Goal: Information Seeking & Learning: Get advice/opinions

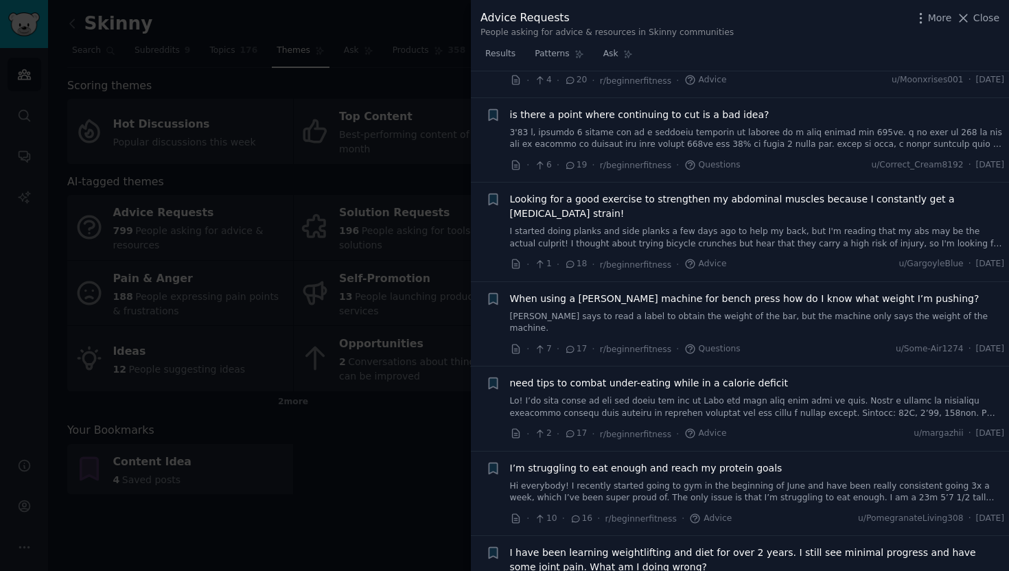
scroll to position [2343, 0]
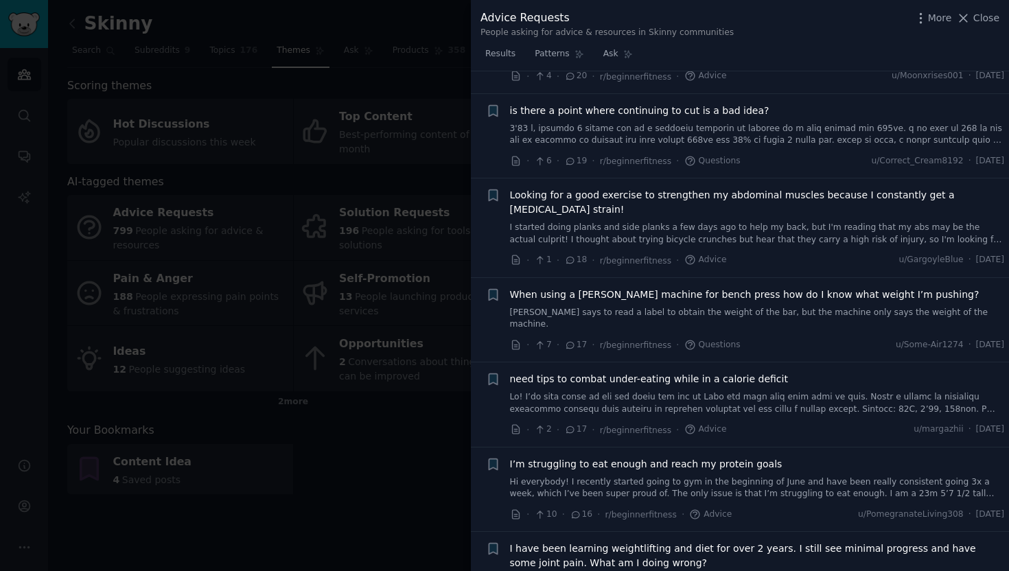
click at [694, 188] on span "Looking for a good exercise to strengthen my abdominal muscles because I consta…" at bounding box center [757, 202] width 495 height 29
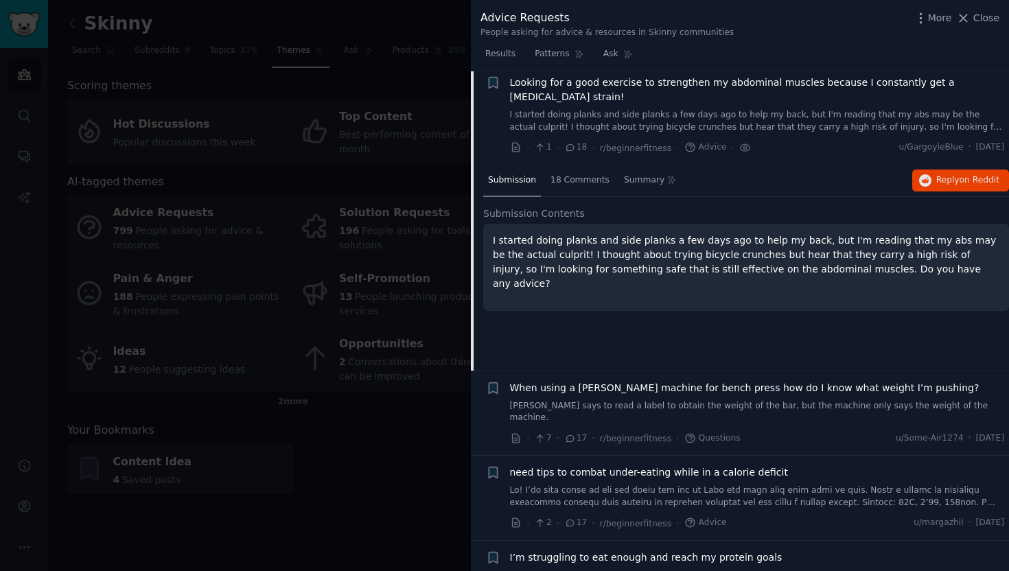
scroll to position [2180, 0]
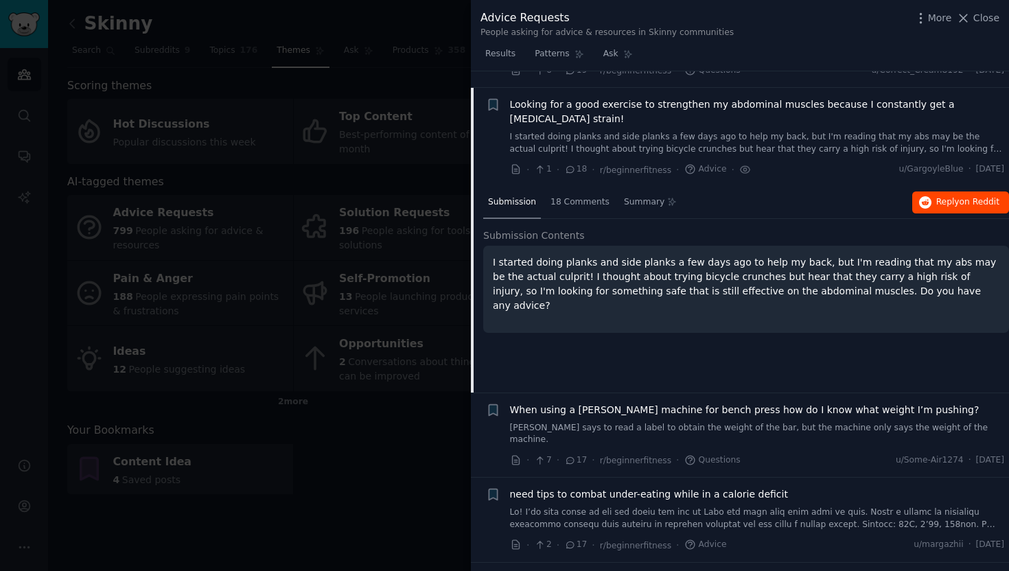
click at [973, 197] on span "on Reddit" at bounding box center [980, 202] width 40 height 10
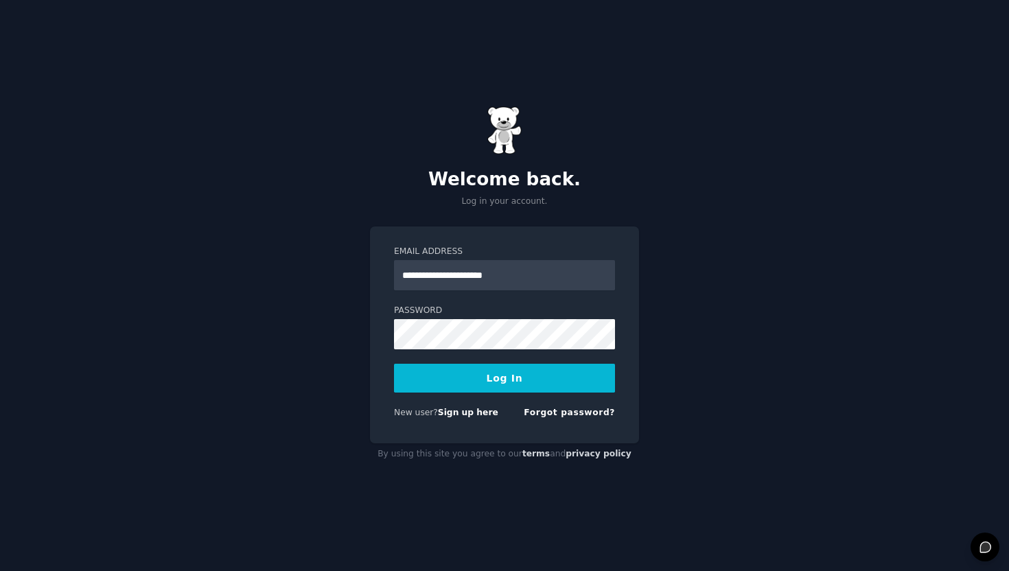
type input "**********"
click at [504, 378] on button "Log In" at bounding box center [504, 378] width 221 height 29
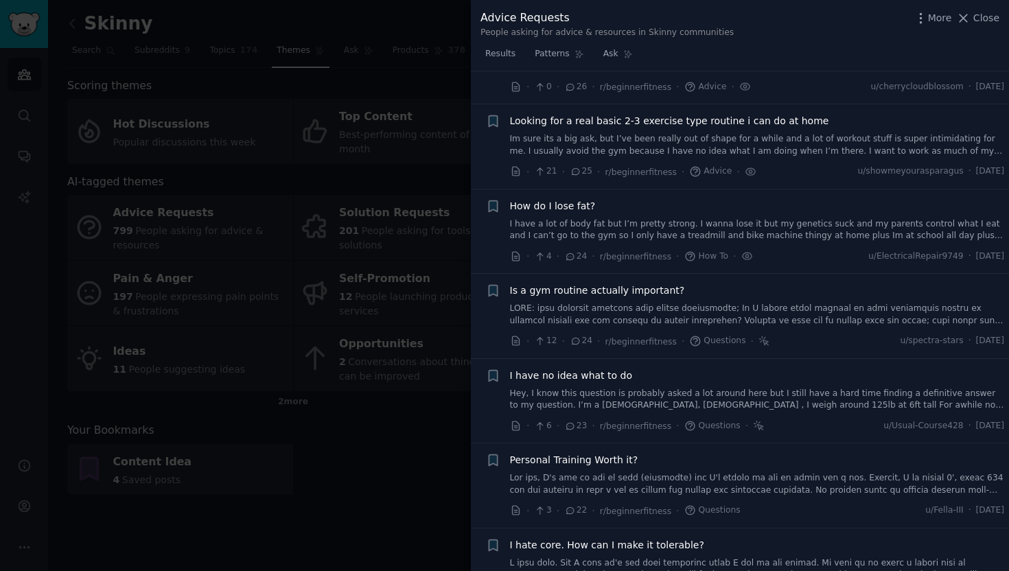
scroll to position [1491, 0]
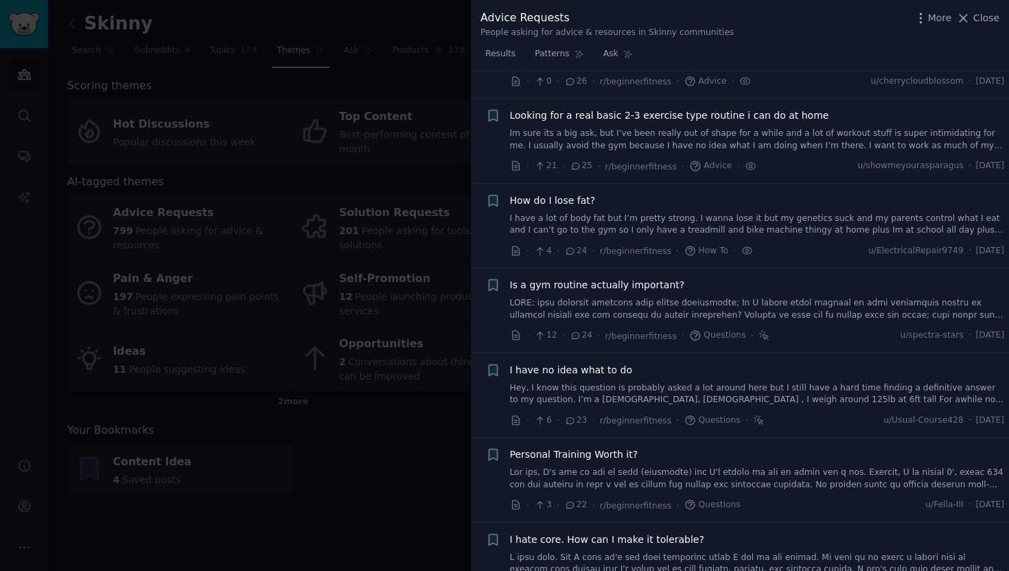
click at [638, 278] on span "Is a gym routine actually important?" at bounding box center [597, 285] width 175 height 14
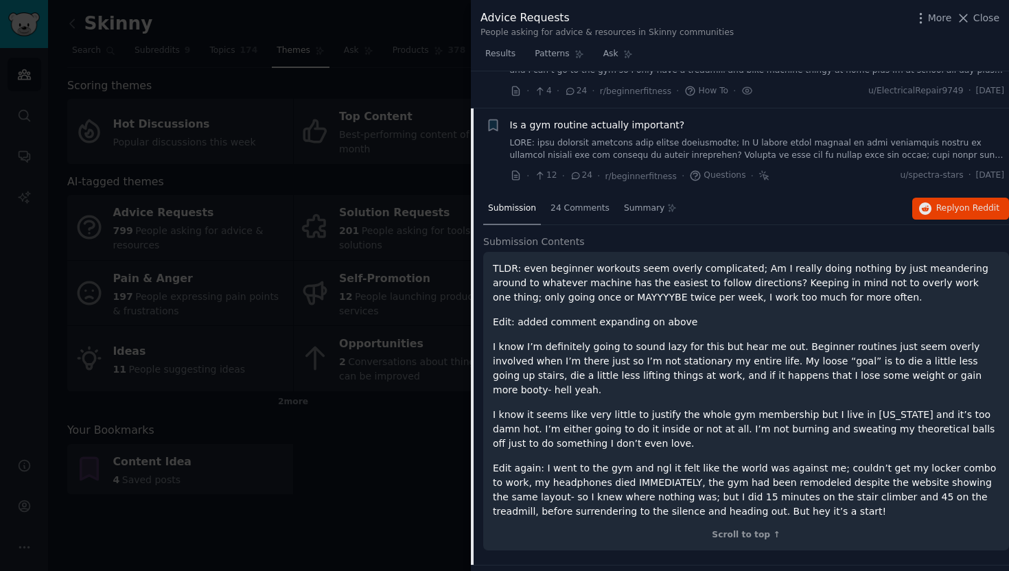
scroll to position [1675, 0]
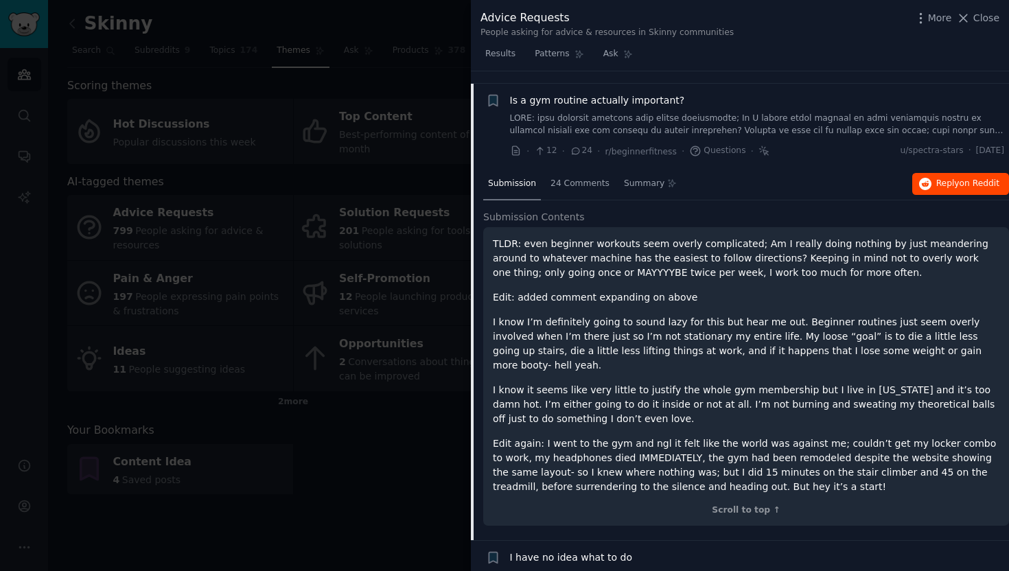
click at [955, 176] on button "Reply on Reddit" at bounding box center [960, 184] width 97 height 22
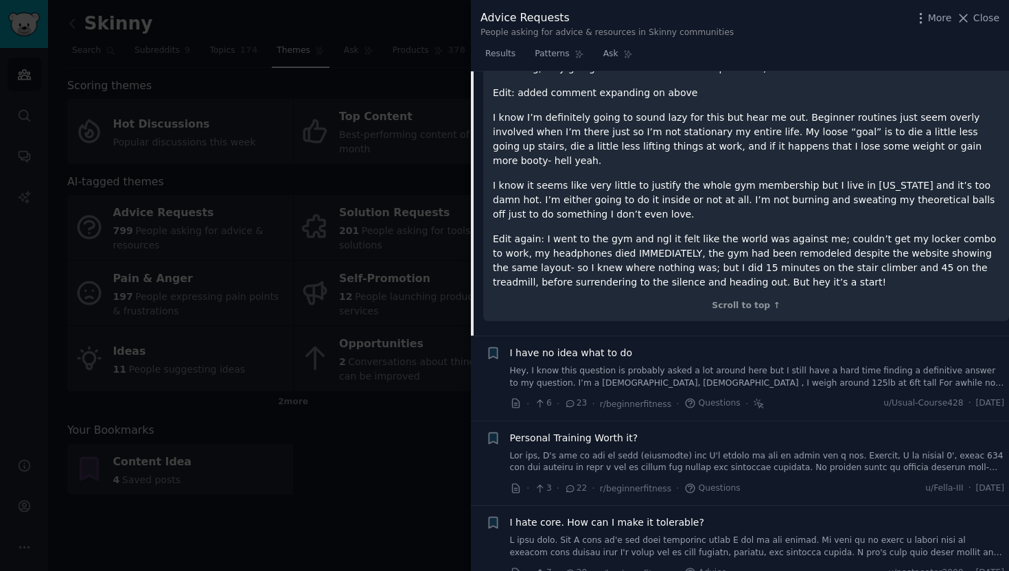
click at [599, 346] on span "I have no idea what to do" at bounding box center [571, 353] width 123 height 14
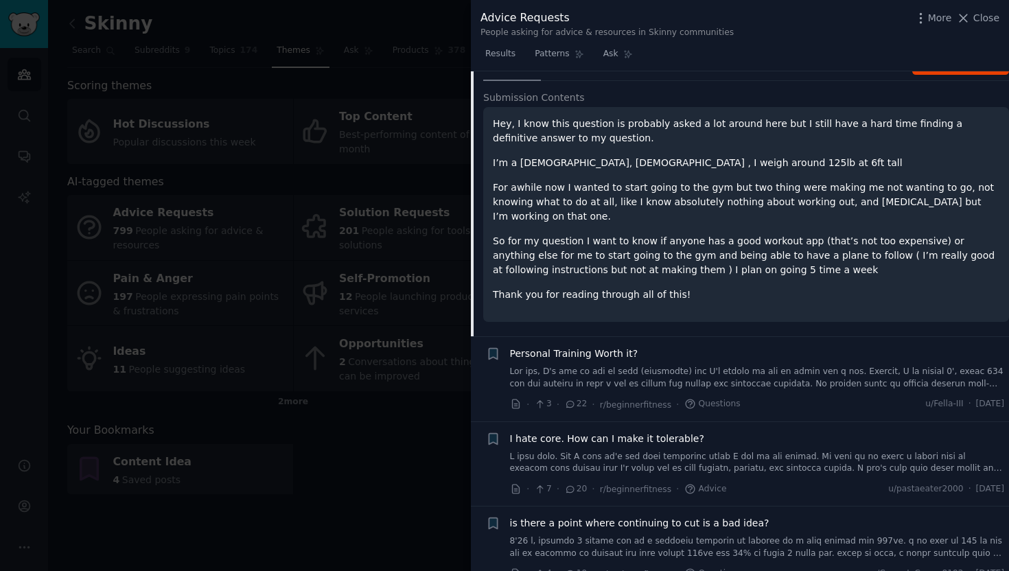
scroll to position [1759, 0]
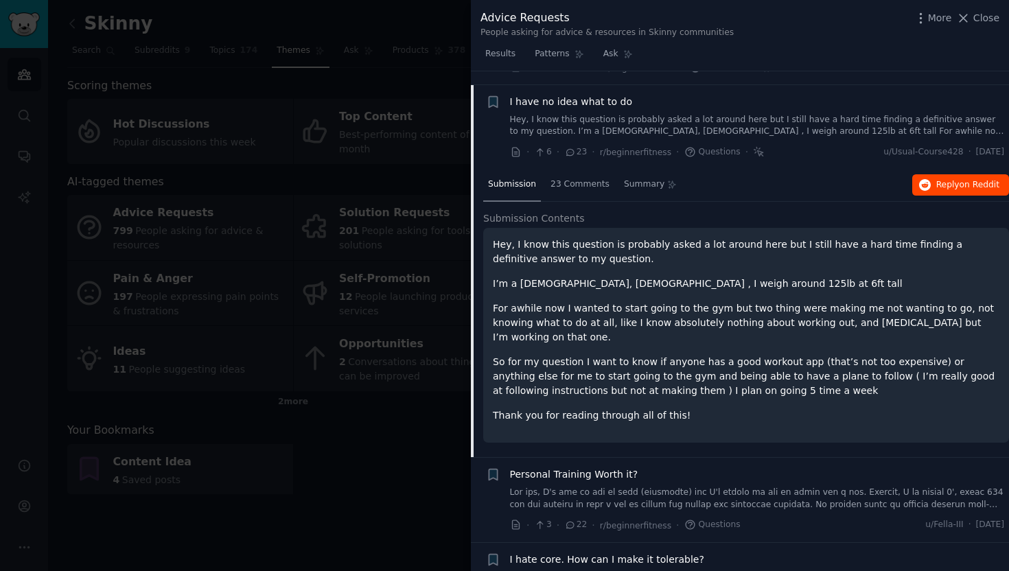
click at [943, 179] on span "Reply on Reddit" at bounding box center [967, 185] width 63 height 12
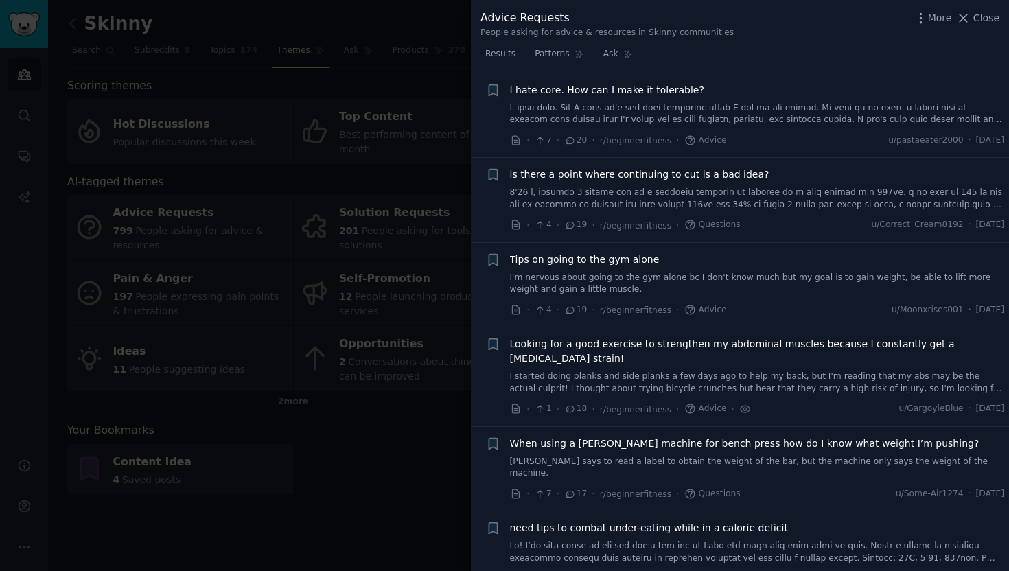
scroll to position [2247, 0]
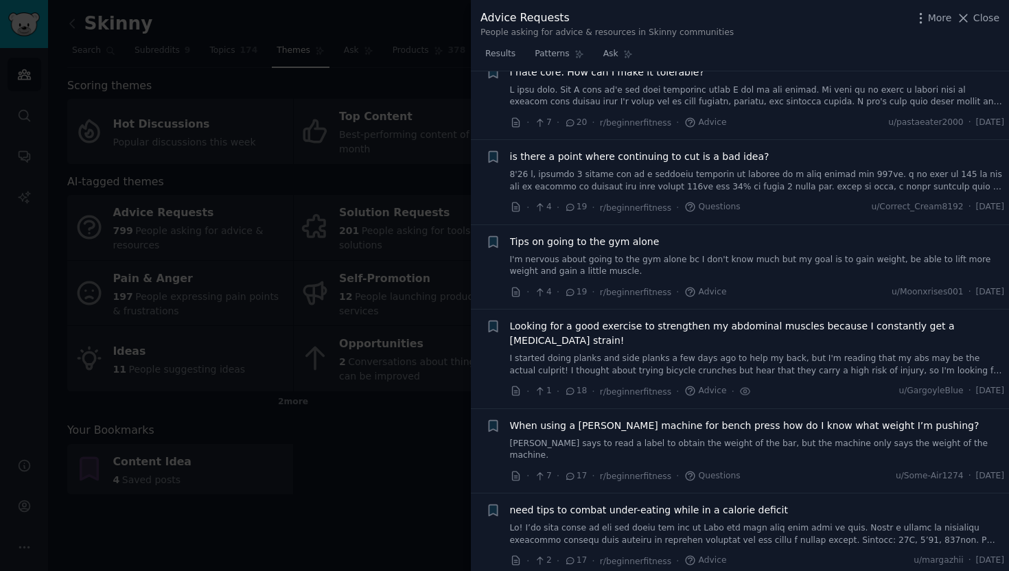
click at [765, 419] on span "When using a [PERSON_NAME] machine for bench press how do I know what weight I’…" at bounding box center [744, 426] width 469 height 14
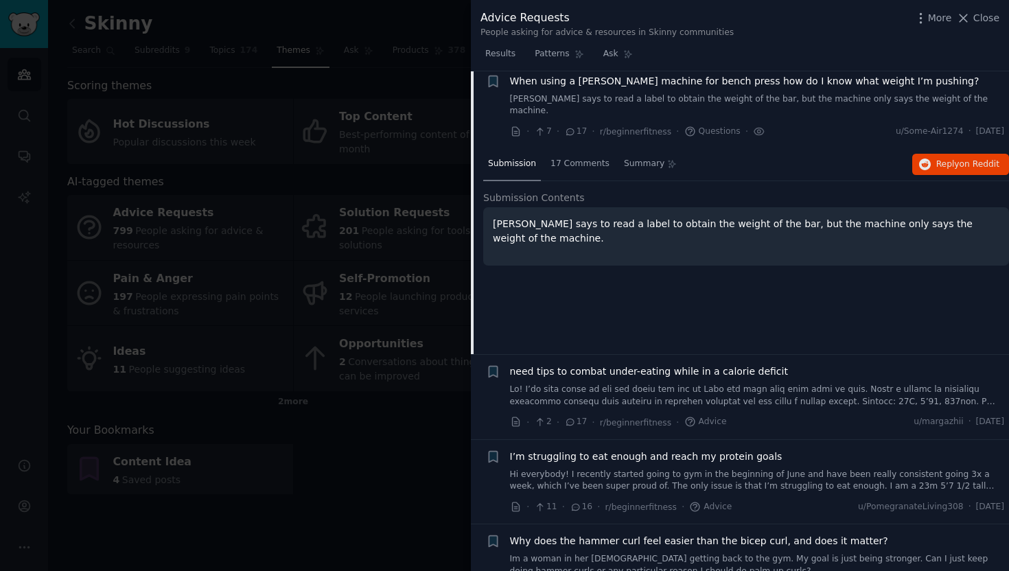
scroll to position [2309, 0]
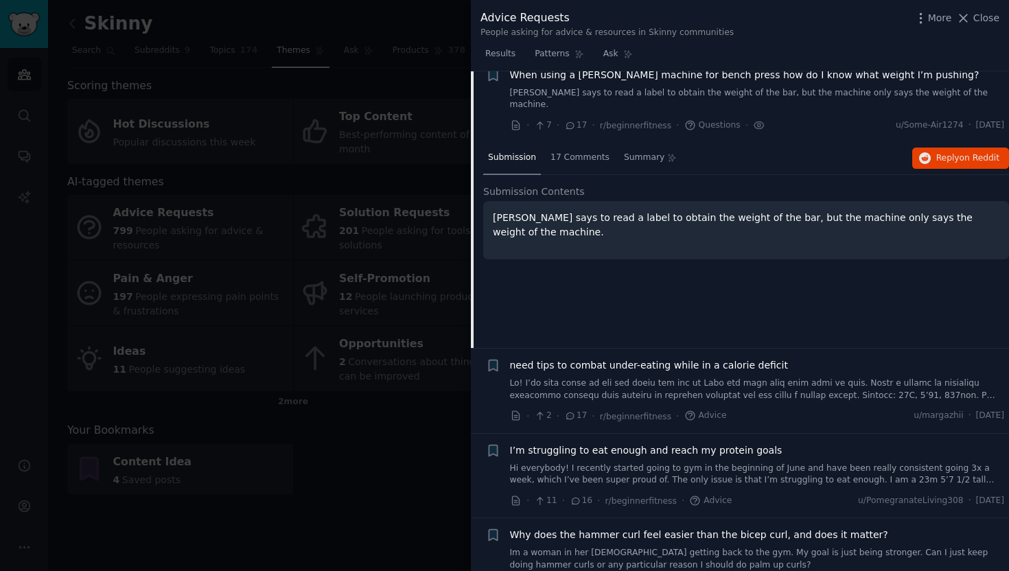
click at [748, 358] on span "need tips to combat under-eating while in a calorie deficit" at bounding box center [649, 365] width 278 height 14
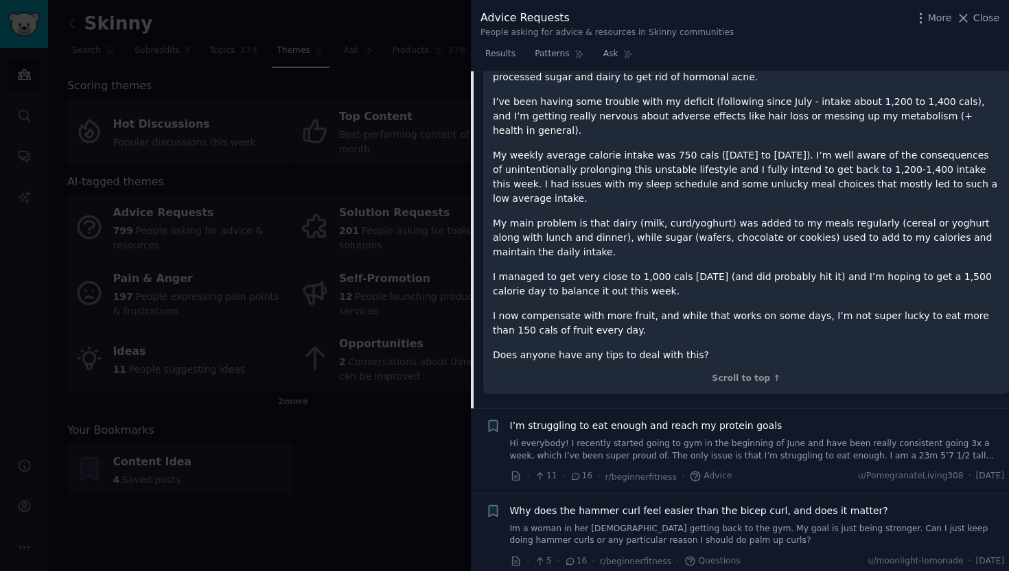
scroll to position [2663, 0]
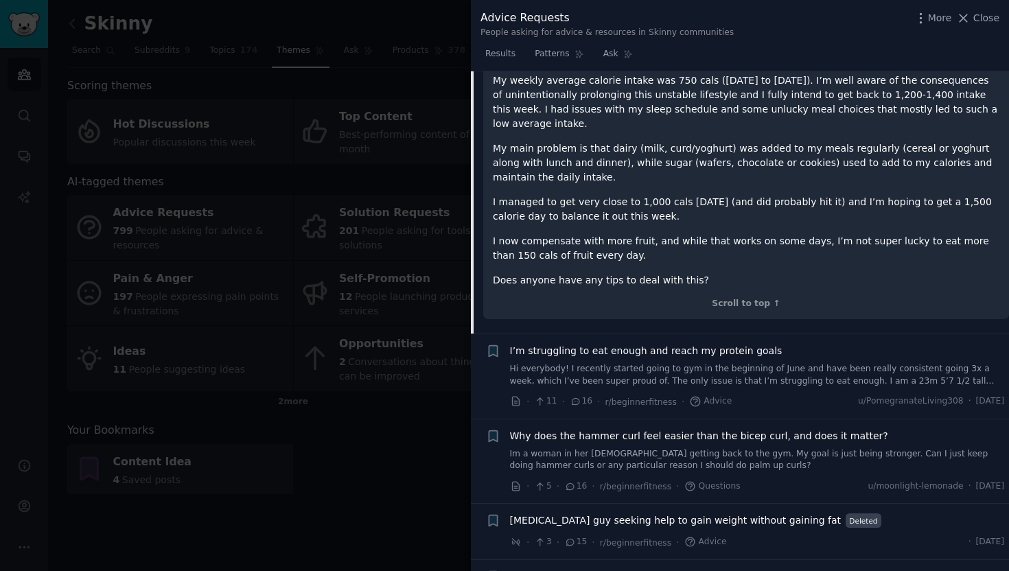
click at [777, 429] on span "Why does the hammer curl feel easier than the bicep curl, and does it matter?" at bounding box center [699, 436] width 378 height 14
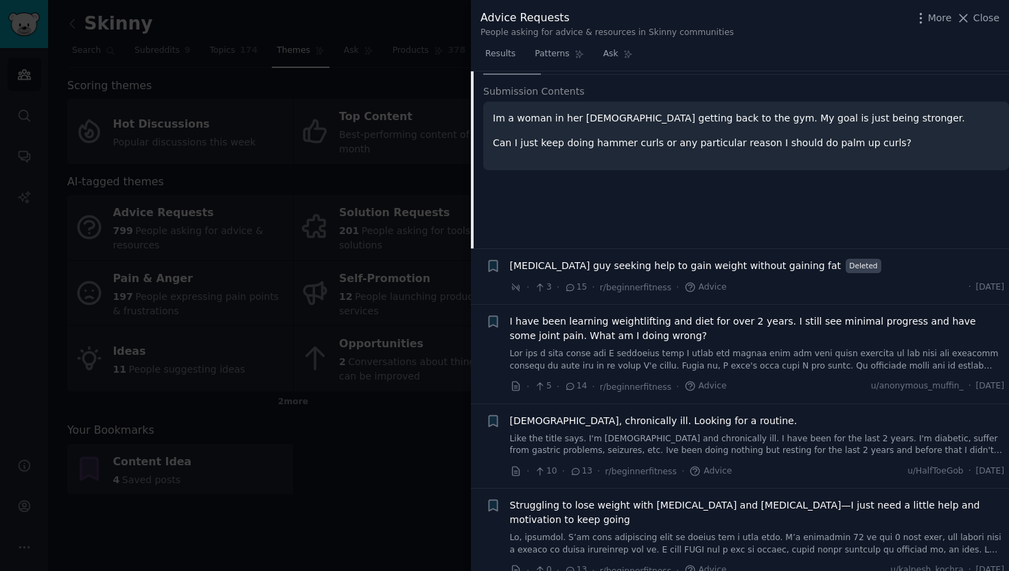
scroll to position [2505, 0]
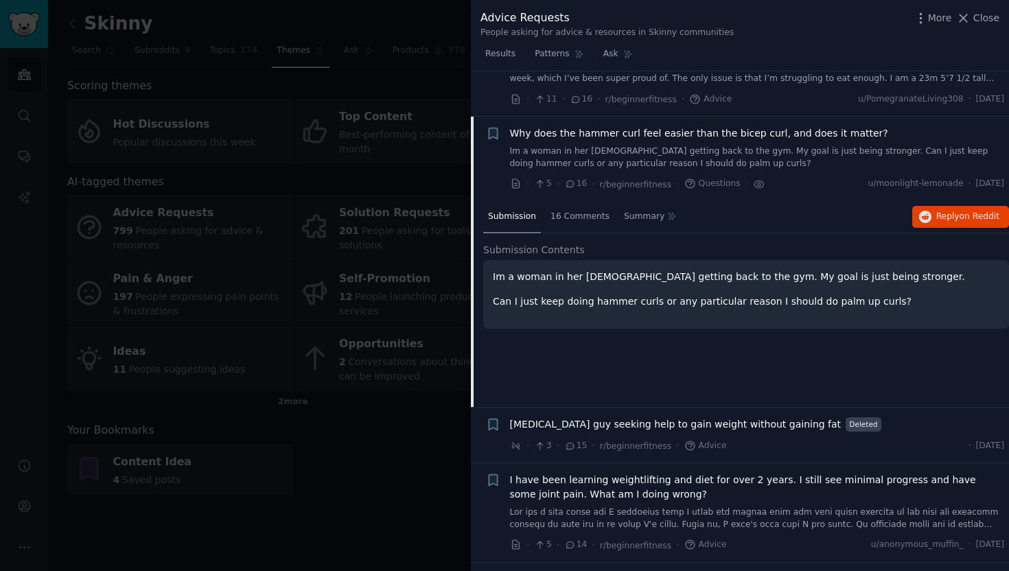
click at [960, 201] on div "Submission 16 Comments Summary Reply on Reddit" at bounding box center [746, 217] width 526 height 33
click at [960, 206] on button "Reply on Reddit" at bounding box center [960, 217] width 97 height 22
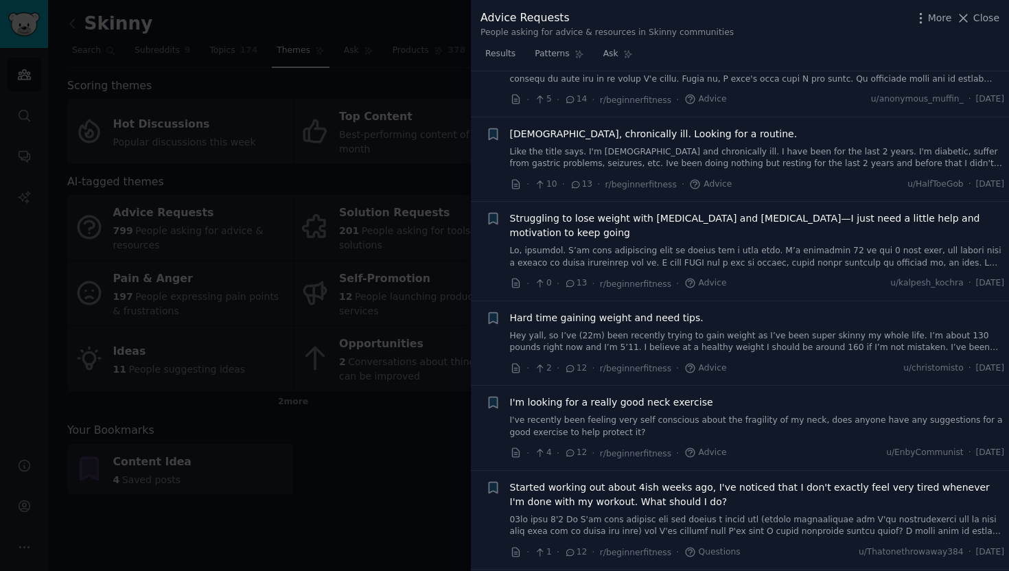
scroll to position [2951, 0]
click at [344, 419] on div at bounding box center [504, 285] width 1009 height 571
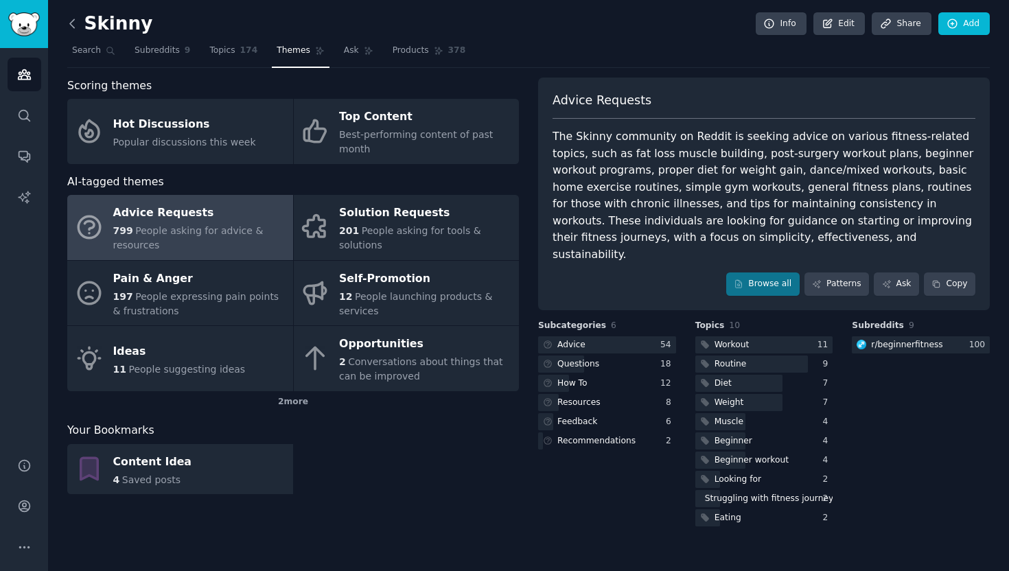
click at [76, 23] on icon at bounding box center [72, 23] width 14 height 14
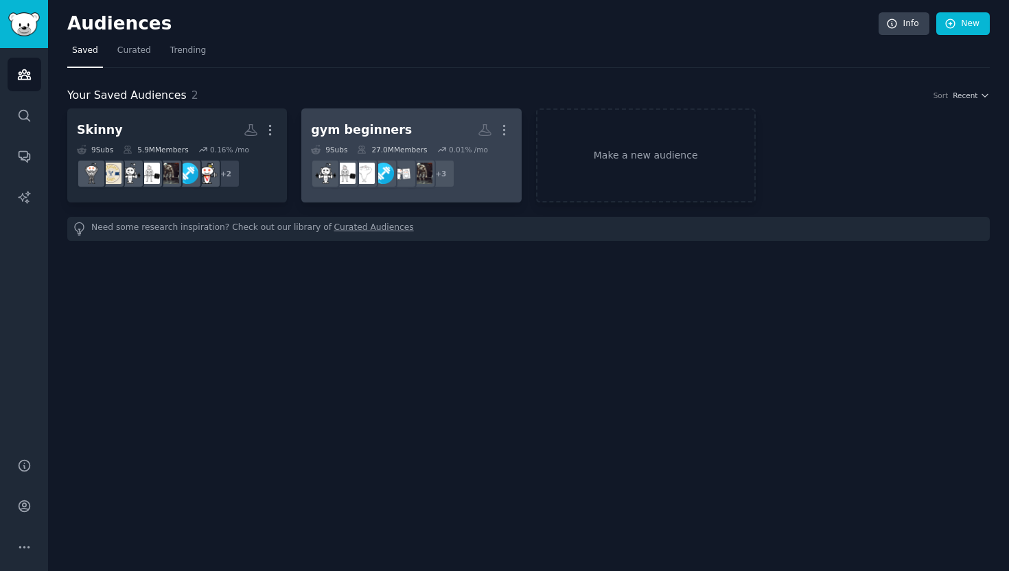
click at [421, 115] on link "gym beginners More 9 Sub s 27.0M Members 0.01 % /mo r/fitness30plus + 3" at bounding box center [411, 155] width 220 height 94
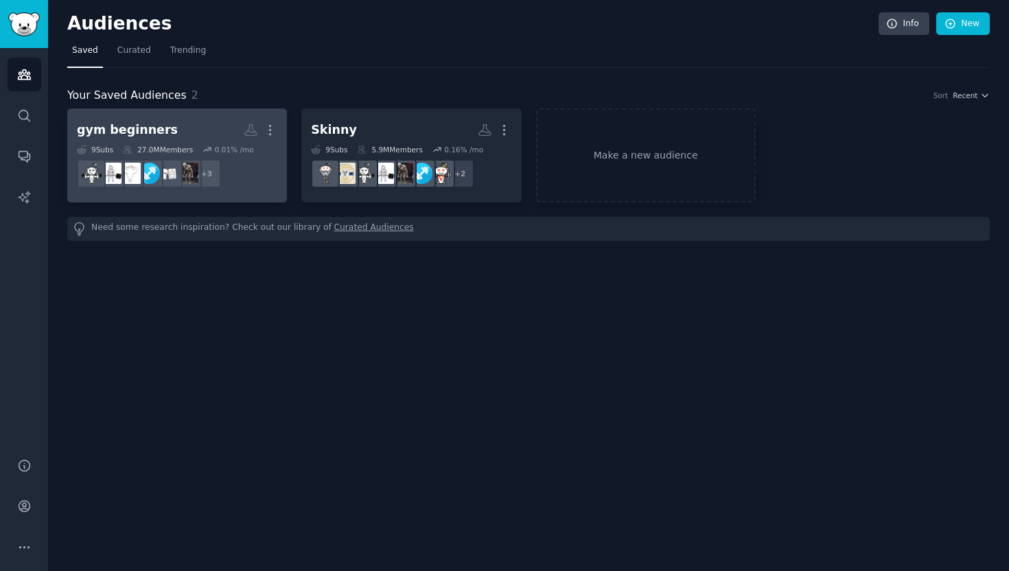
click at [187, 128] on h2 "gym beginners More" at bounding box center [177, 130] width 200 height 24
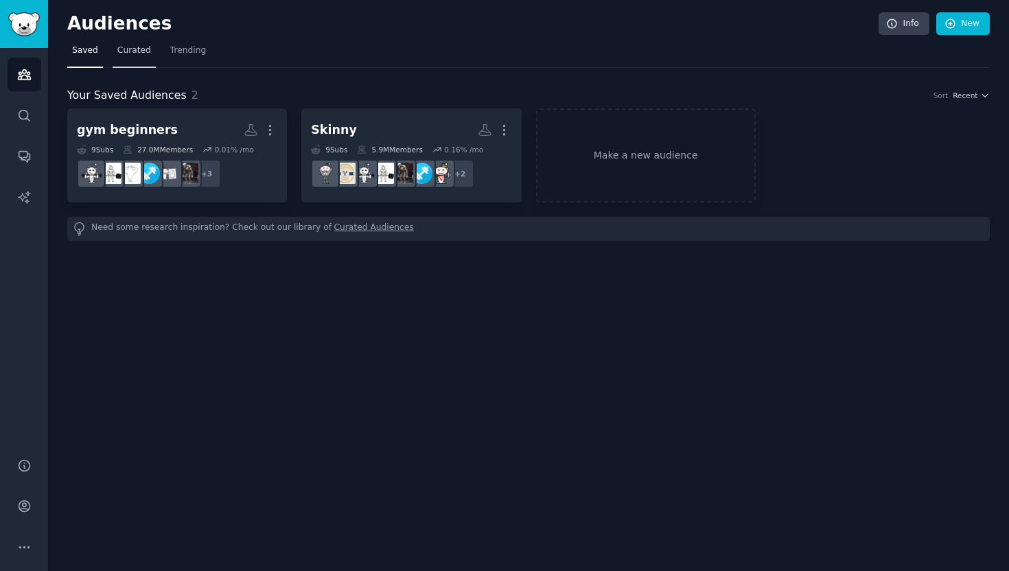
click at [130, 49] on span "Curated" at bounding box center [134, 51] width 34 height 12
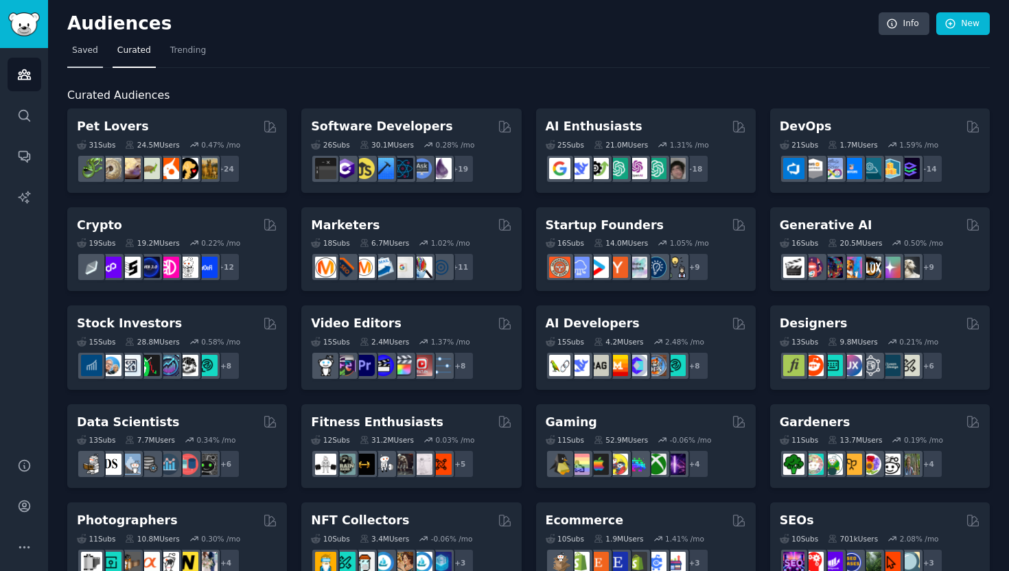
click at [87, 50] on span "Saved" at bounding box center [85, 51] width 26 height 12
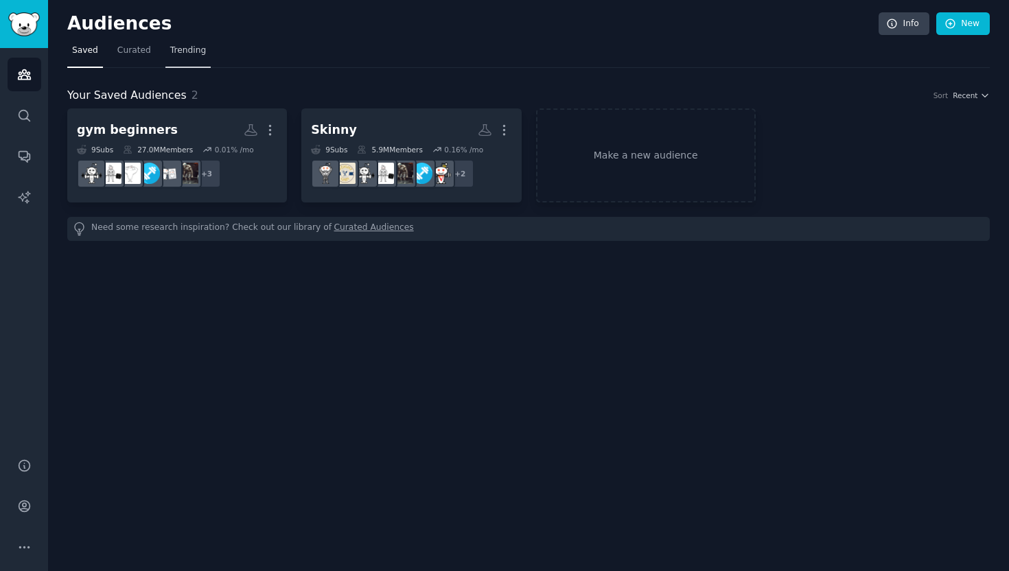
click at [185, 47] on span "Trending" at bounding box center [188, 51] width 36 height 12
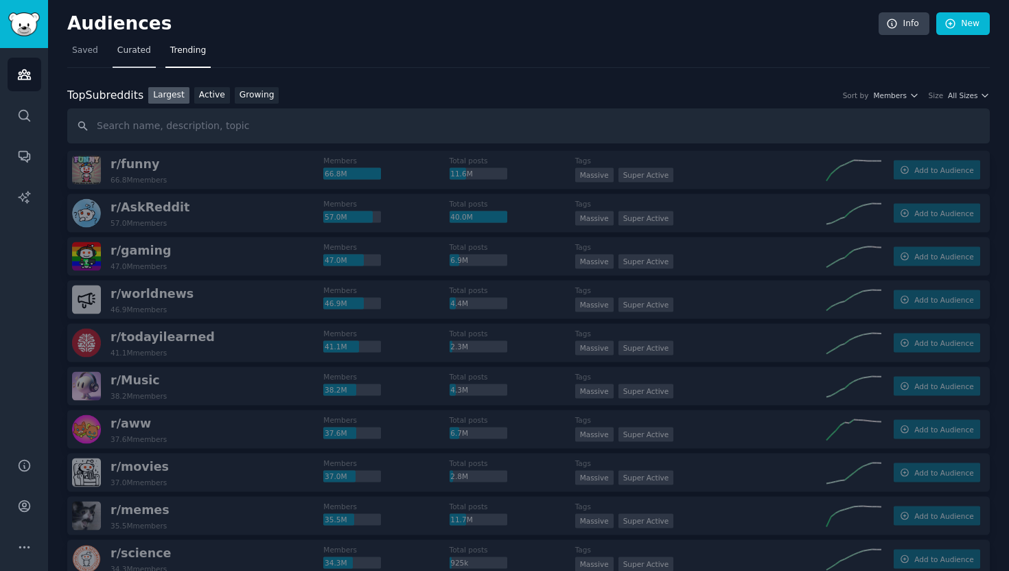
click at [137, 49] on span "Curated" at bounding box center [134, 51] width 34 height 12
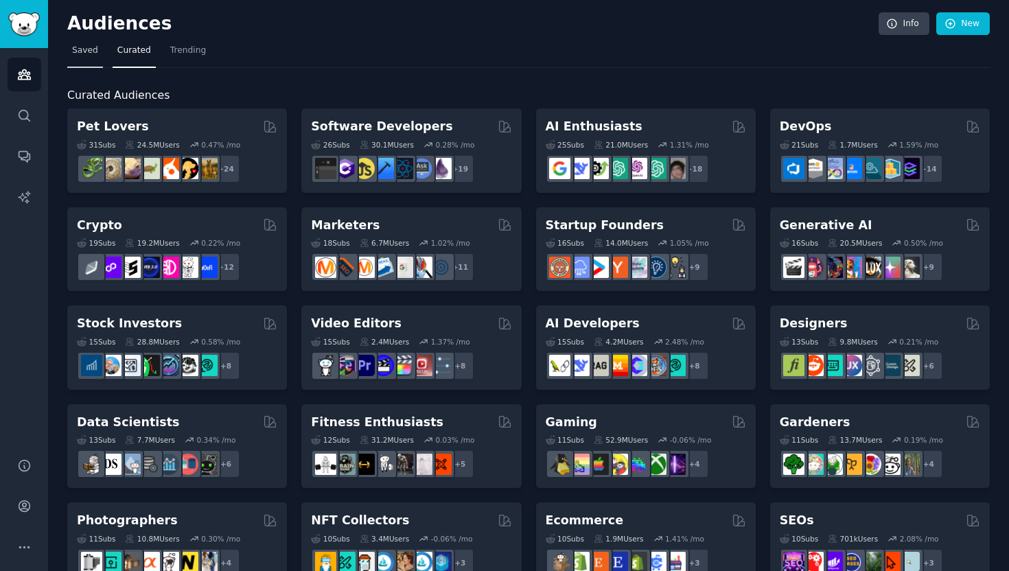
click at [85, 49] on span "Saved" at bounding box center [85, 51] width 26 height 12
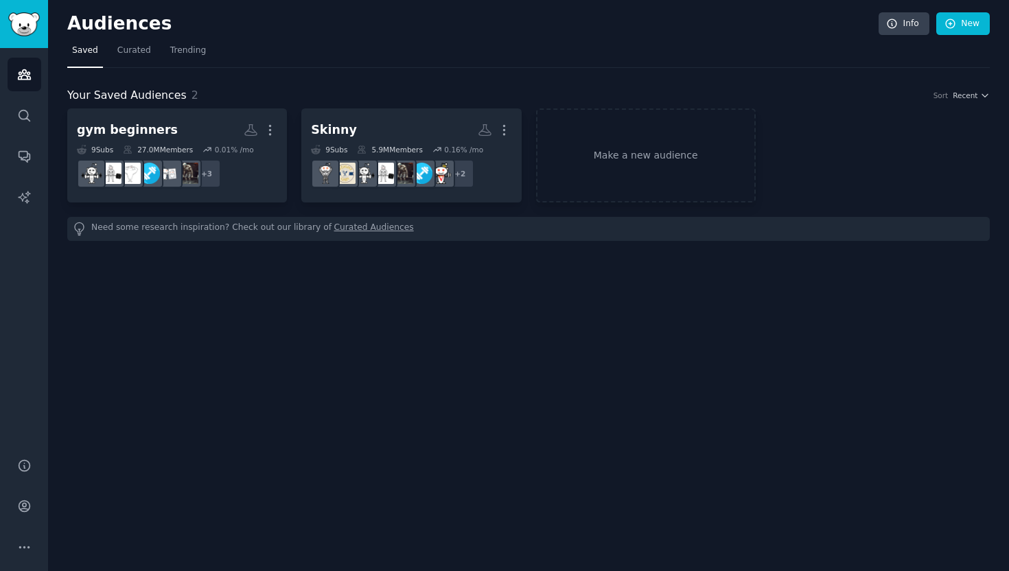
click at [41, 69] on div "Audiences Search Conversations AI Reports" at bounding box center [24, 244] width 48 height 393
click at [32, 71] on link "Audiences" at bounding box center [25, 75] width 34 height 34
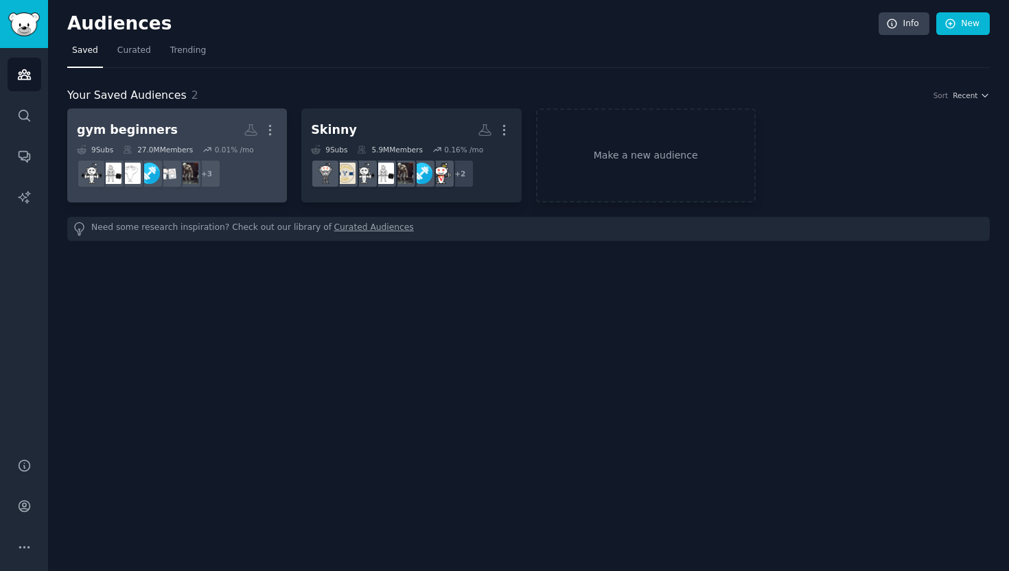
click at [212, 124] on h2 "gym beginners Custom Audience More" at bounding box center [177, 130] width 200 height 24
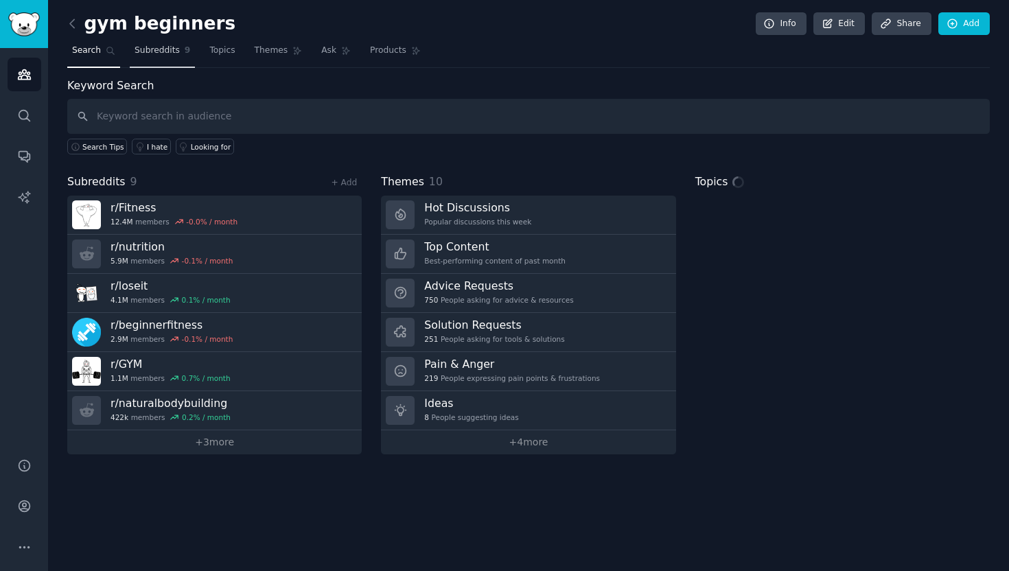
click at [161, 62] on link "Subreddits 9" at bounding box center [162, 54] width 65 height 28
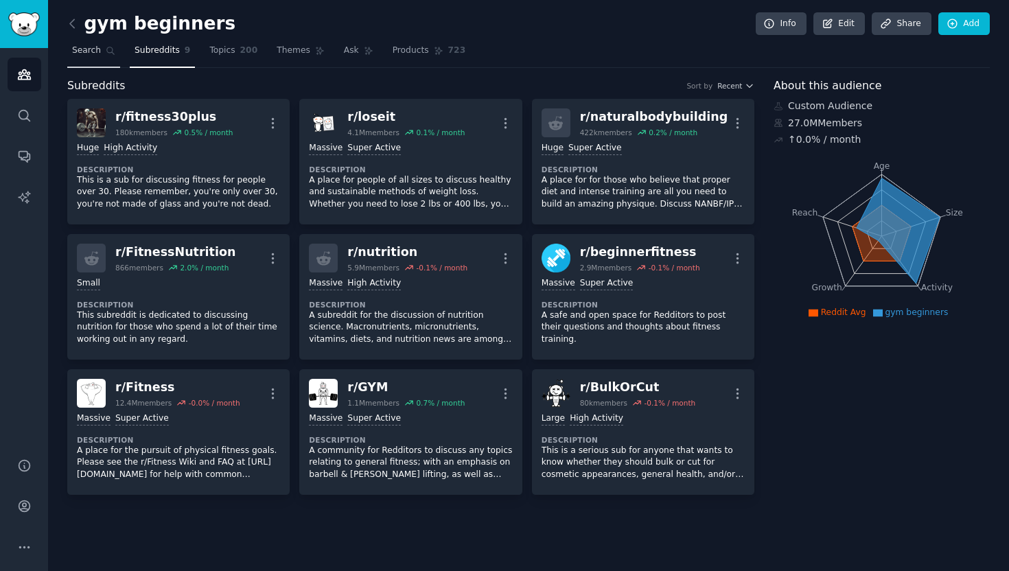
click at [90, 43] on link "Search" at bounding box center [93, 54] width 53 height 28
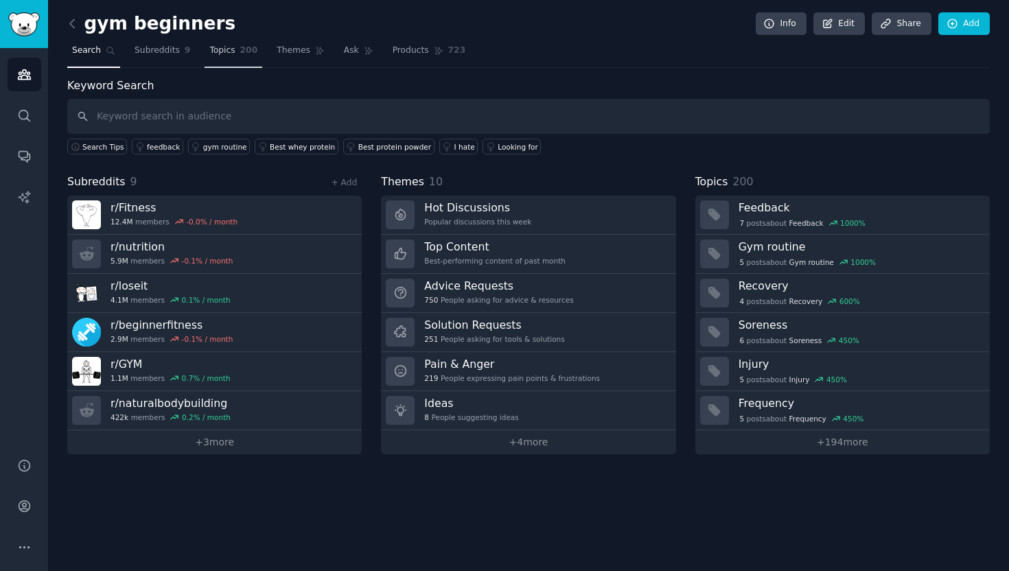
click at [232, 51] on span "Topics" at bounding box center [221, 51] width 25 height 12
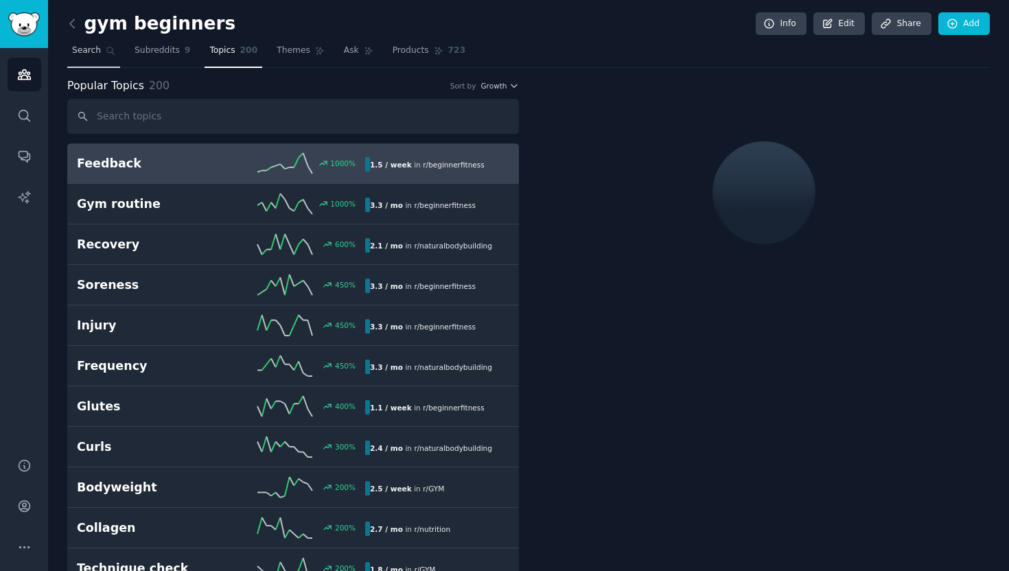
click at [91, 49] on span "Search" at bounding box center [86, 51] width 29 height 12
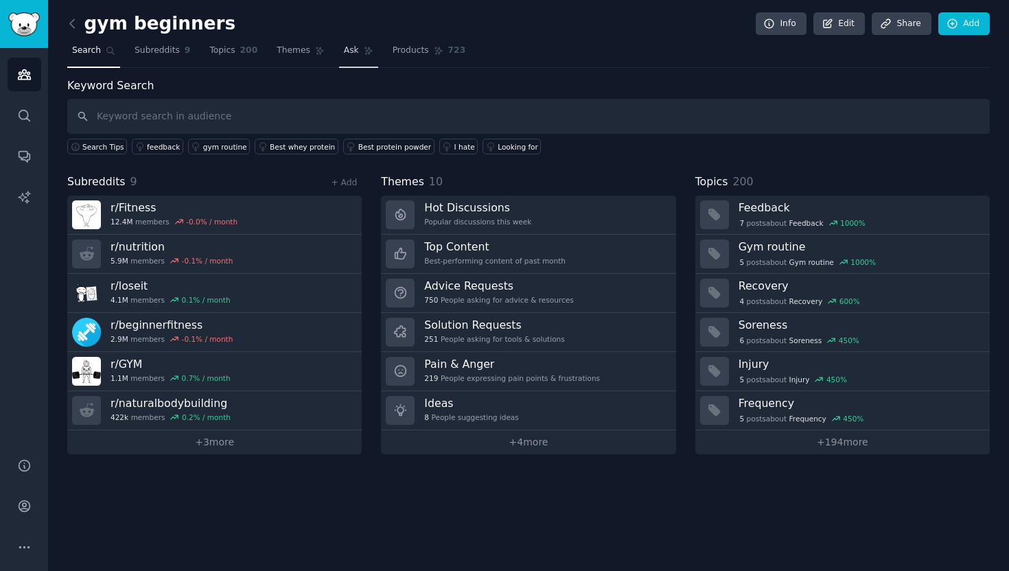
click at [351, 55] on span "Ask" at bounding box center [351, 51] width 15 height 12
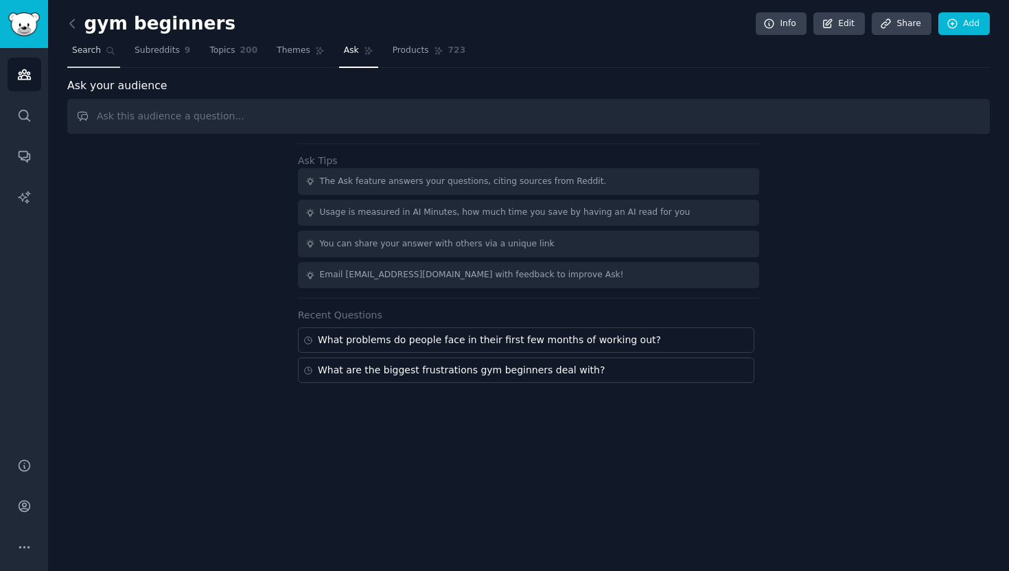
click at [94, 56] on link "Search" at bounding box center [93, 54] width 53 height 28
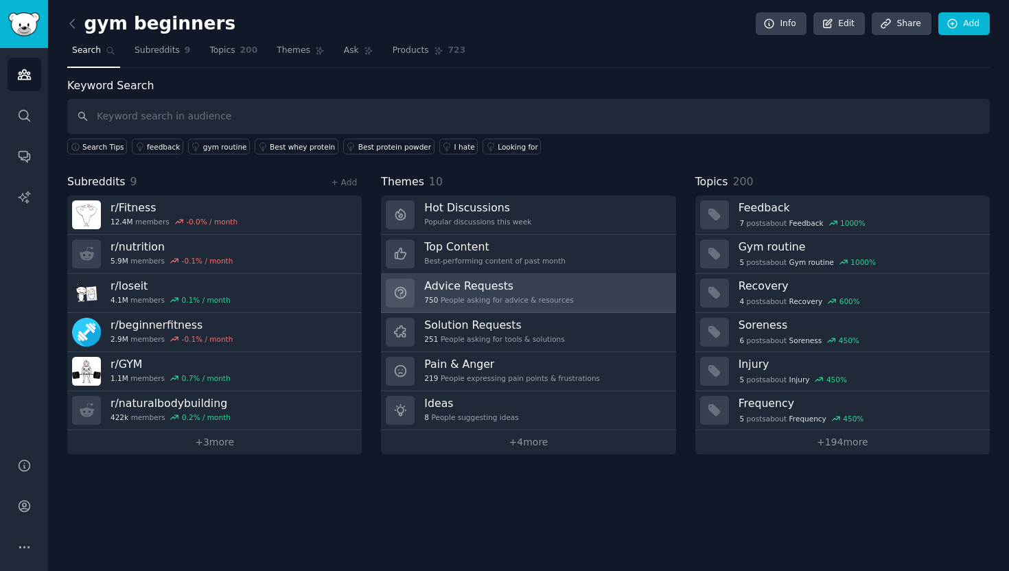
click at [511, 293] on div "Advice Requests 750 People asking for advice & resources" at bounding box center [498, 293] width 149 height 29
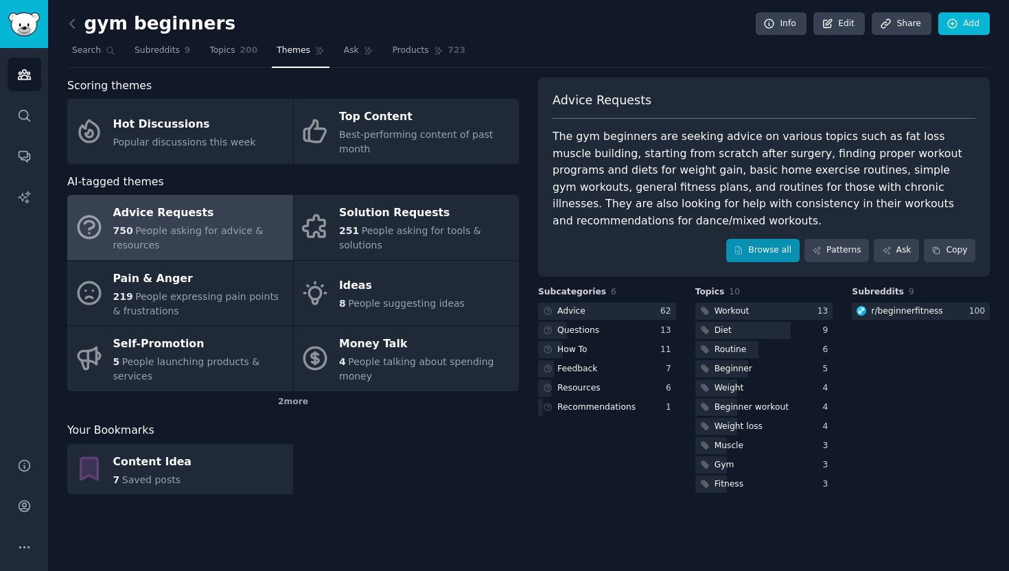
click at [757, 246] on link "Browse all" at bounding box center [762, 250] width 73 height 23
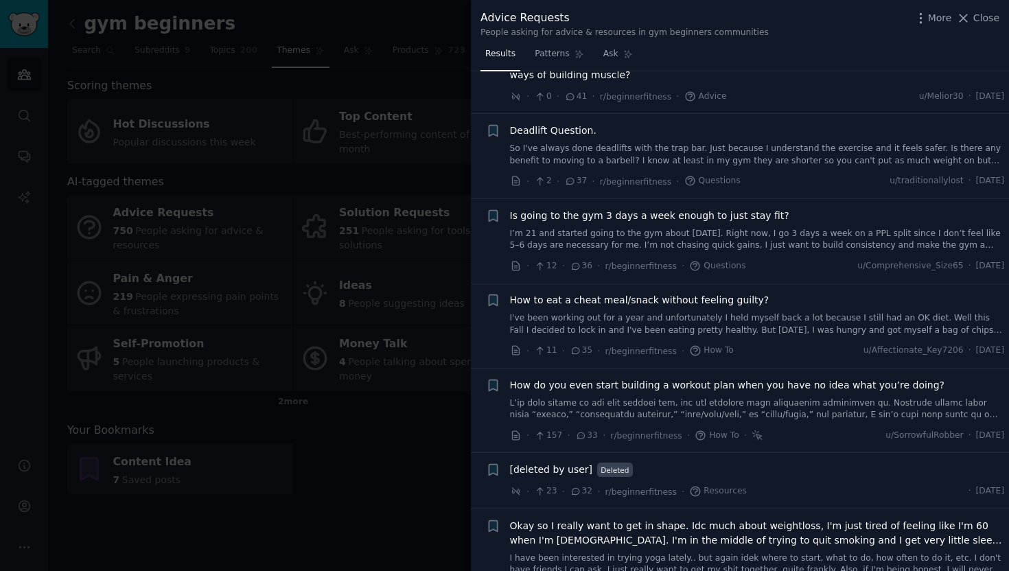
scroll to position [135, 0]
click at [697, 216] on span "Is going to the gym 3 days a week enough to just stay fit?" at bounding box center [649, 215] width 279 height 14
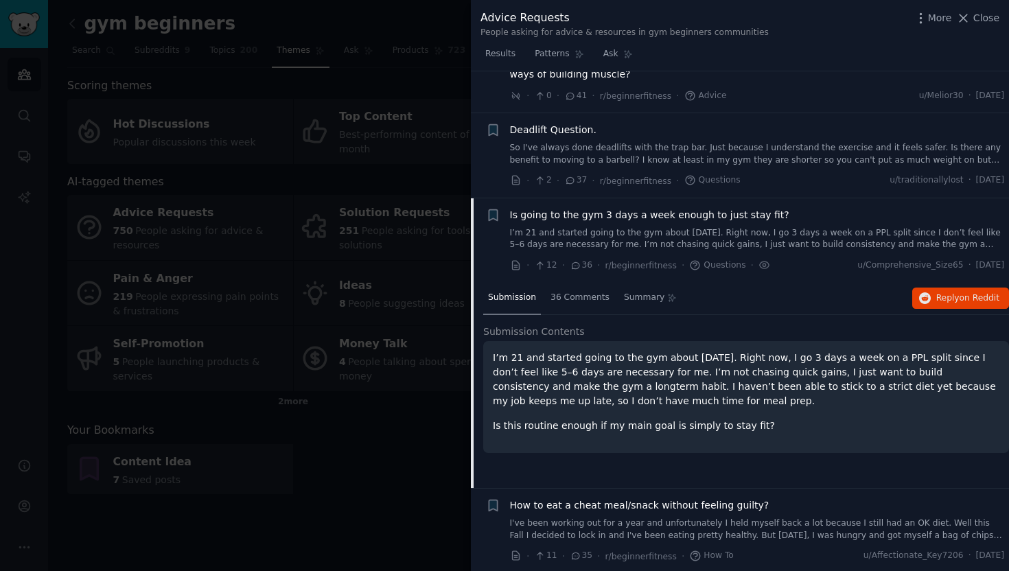
scroll to position [260, 0]
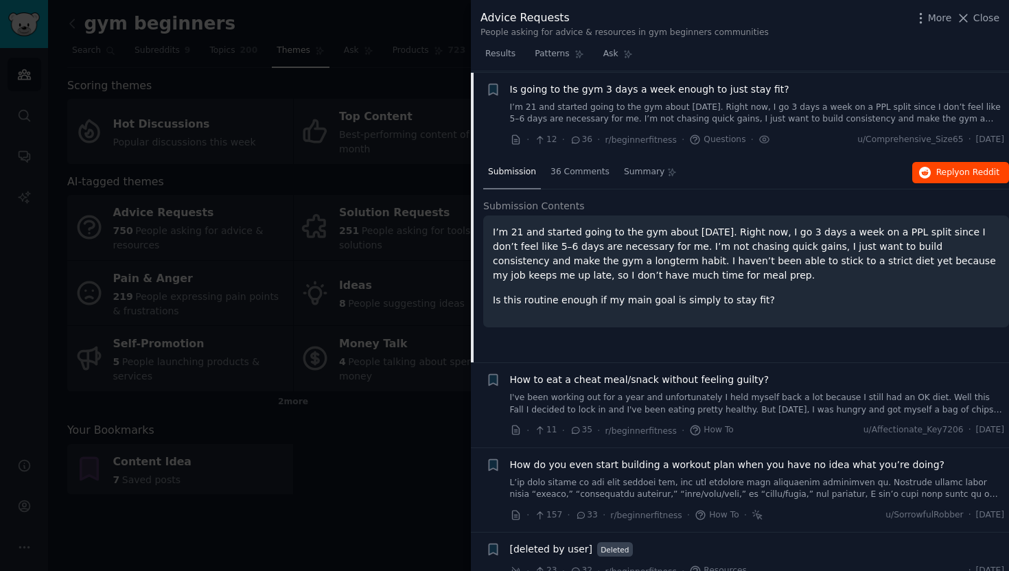
click at [941, 167] on span "Reply on Reddit" at bounding box center [967, 173] width 63 height 12
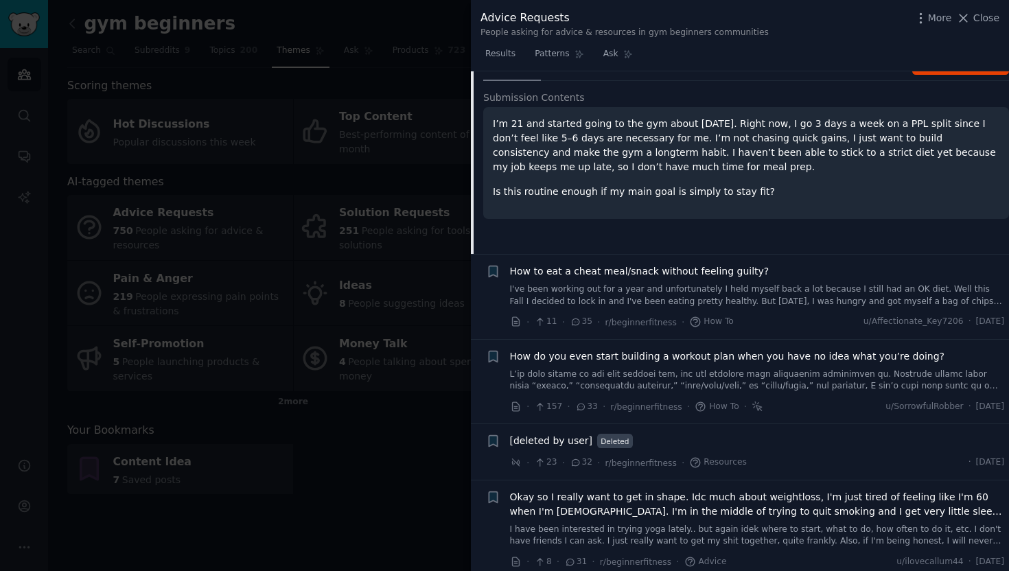
scroll to position [404, 0]
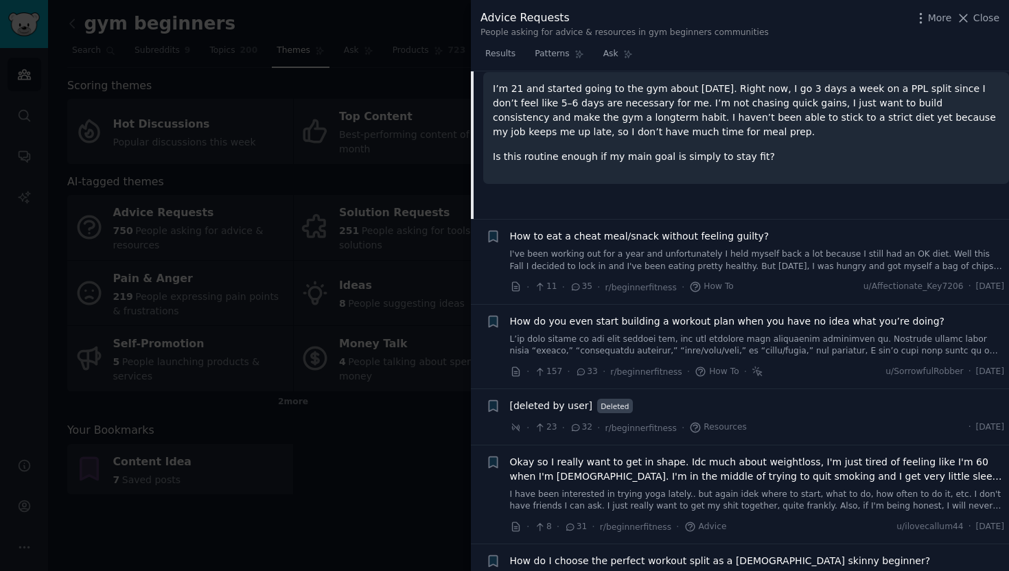
click at [692, 316] on span "How do you even start building a workout plan when you have no idea what you’re…" at bounding box center [727, 321] width 435 height 14
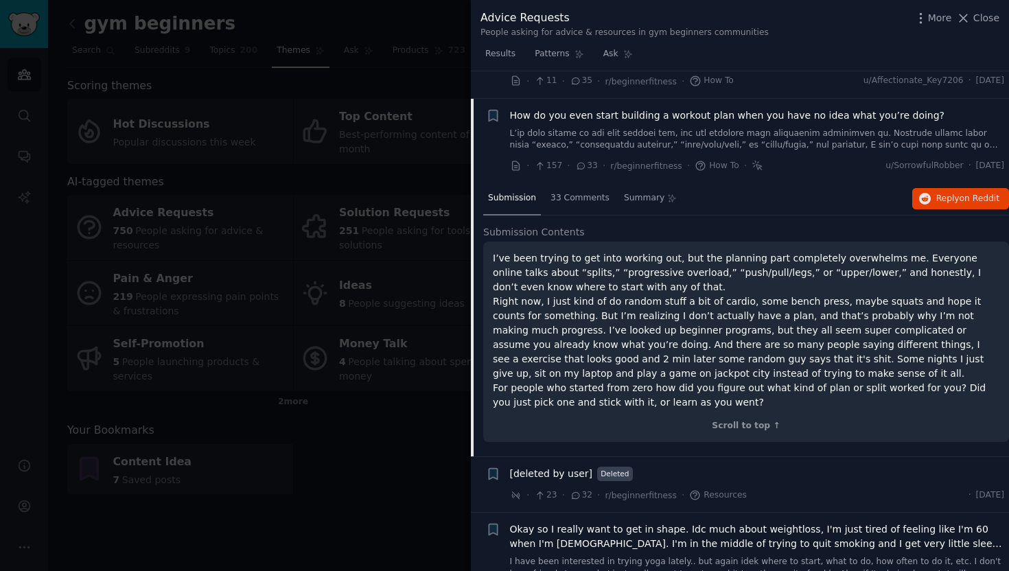
scroll to position [428, 0]
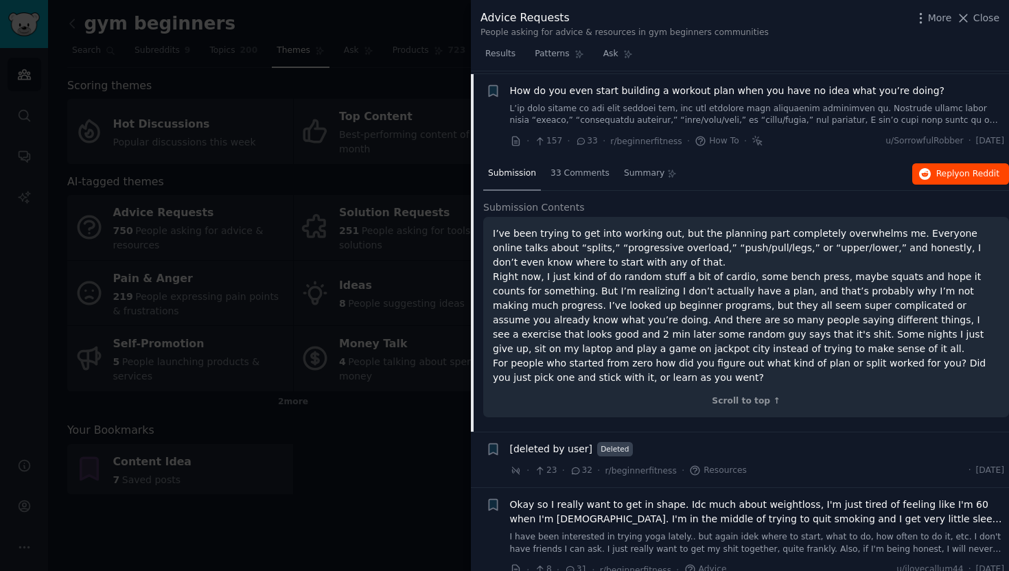
click at [950, 175] on button "Reply on Reddit" at bounding box center [960, 174] width 97 height 22
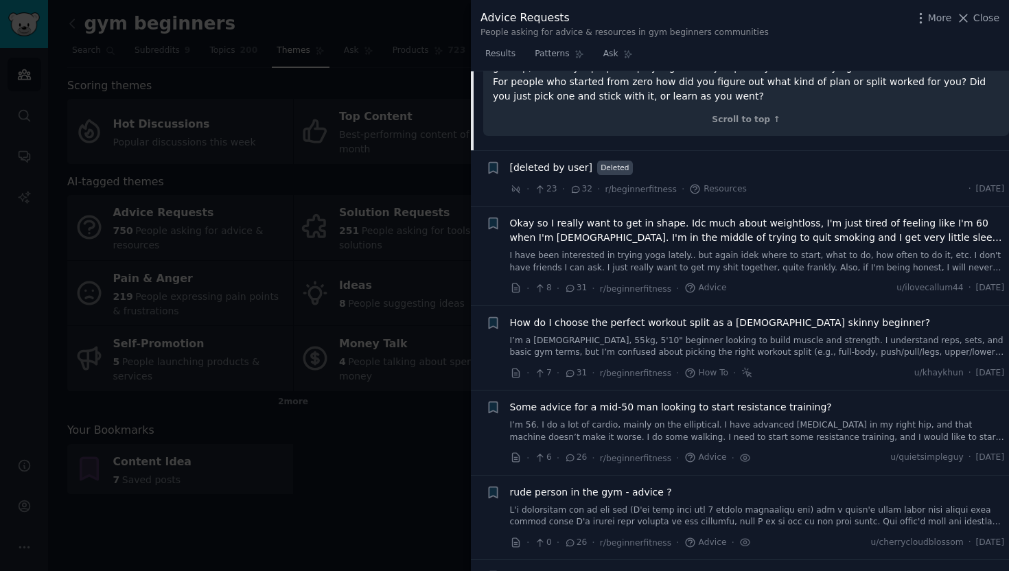
click at [669, 321] on span "How do I choose the perfect workout split as a [DEMOGRAPHIC_DATA] skinny beginn…" at bounding box center [720, 323] width 421 height 14
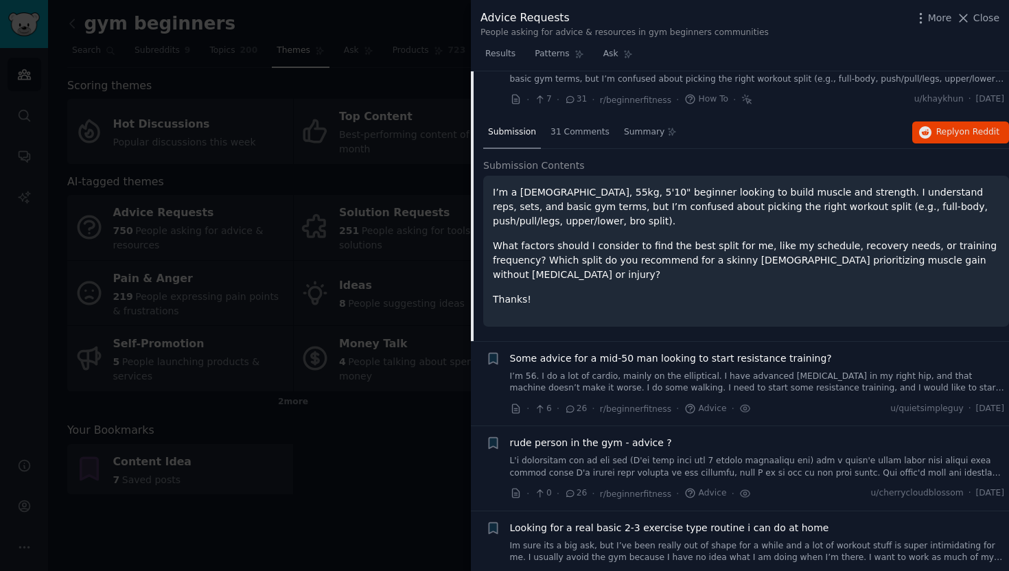
scroll to position [666, 0]
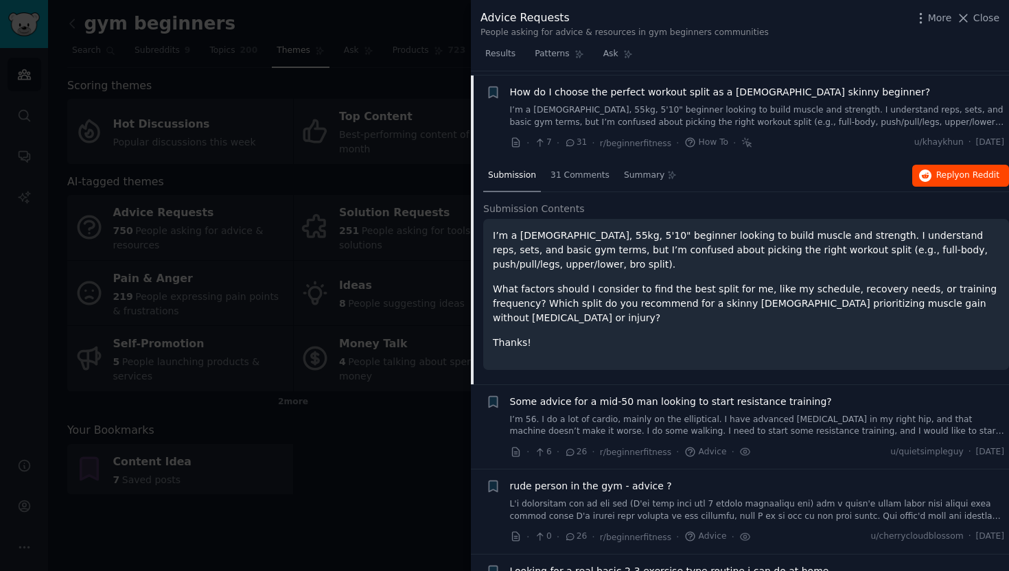
click at [963, 170] on span "on Reddit" at bounding box center [980, 175] width 40 height 10
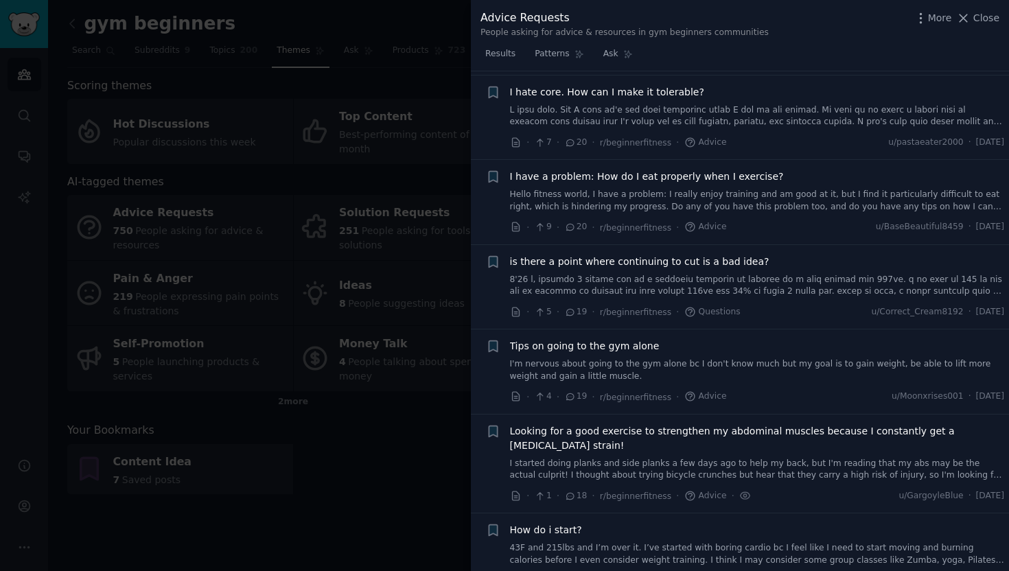
scroll to position [1316, 0]
click at [618, 170] on span "I have a problem: How do I eat properly when I exercise?" at bounding box center [647, 175] width 274 height 14
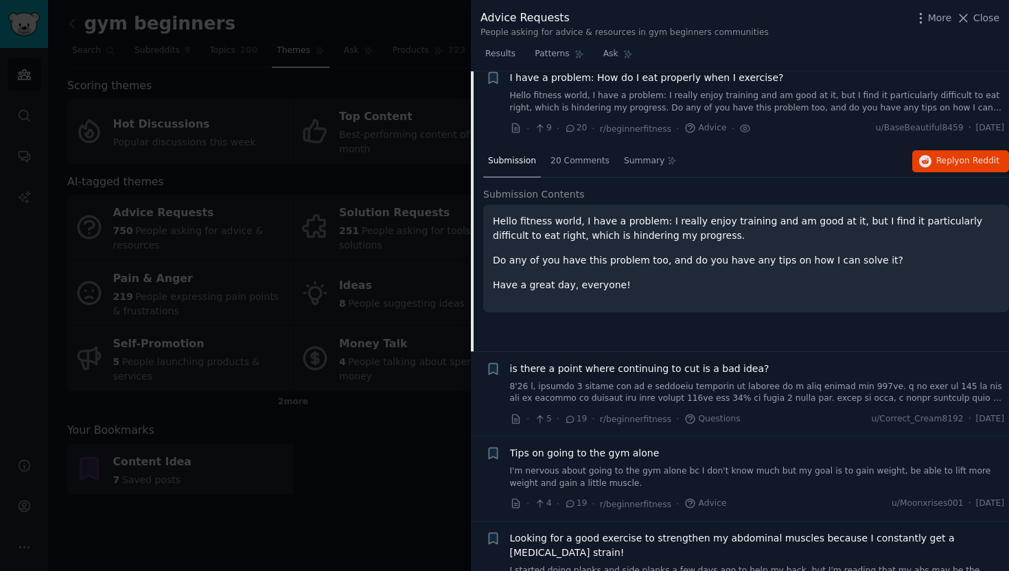
scroll to position [1171, 0]
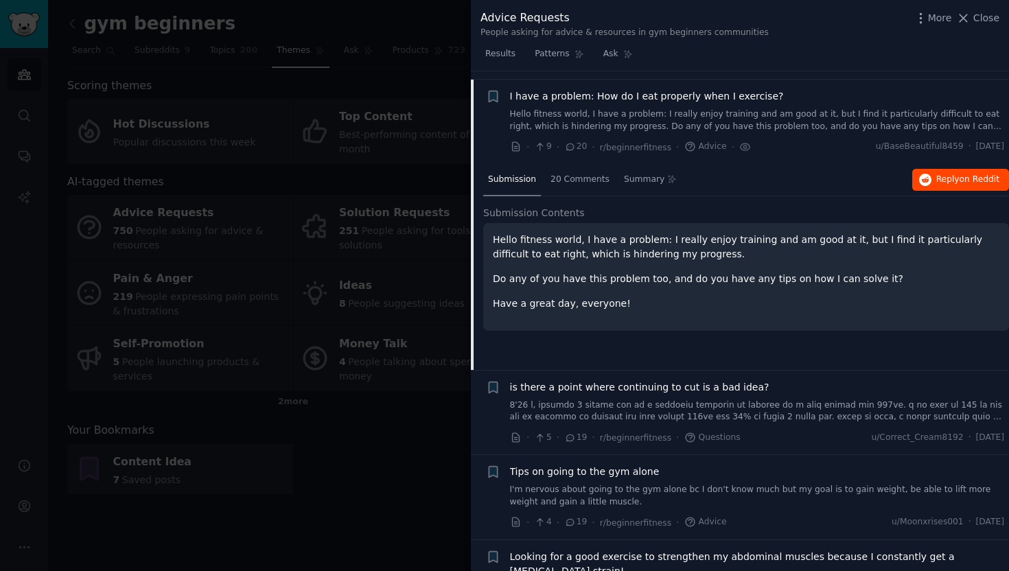
click at [924, 174] on icon "button" at bounding box center [925, 180] width 12 height 12
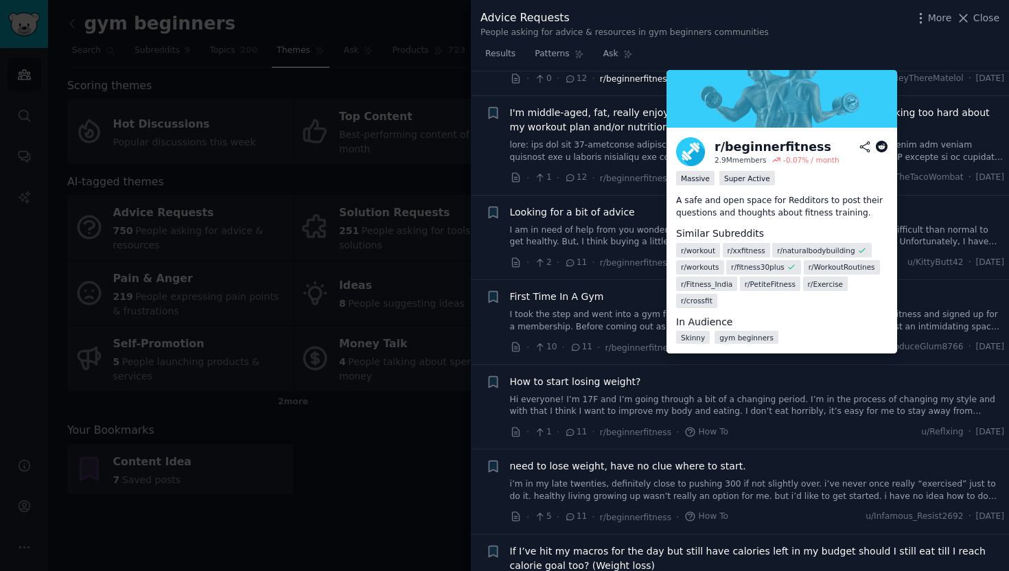
scroll to position [2767, 0]
